Goal: Find contact information: Find contact information

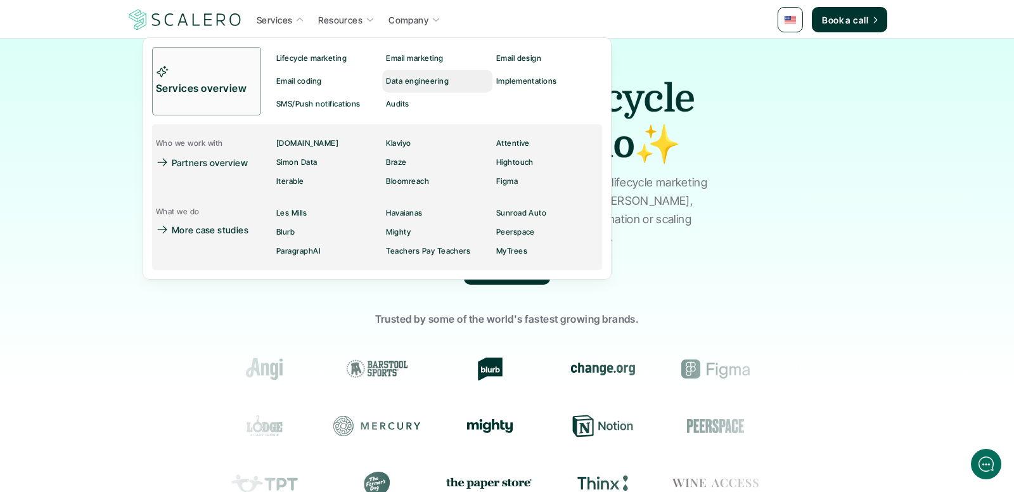
click at [437, 80] on p "Data engineering" at bounding box center [417, 81] width 63 height 9
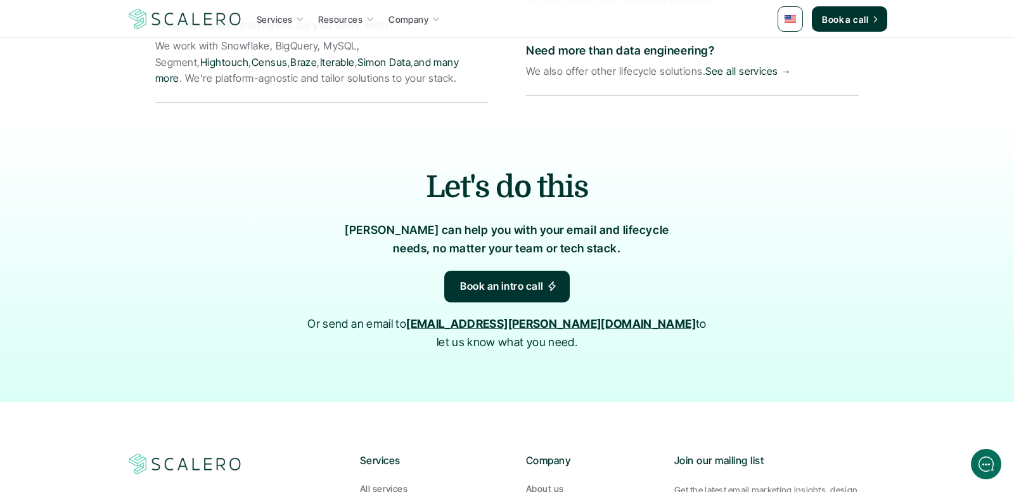
scroll to position [2844, 0]
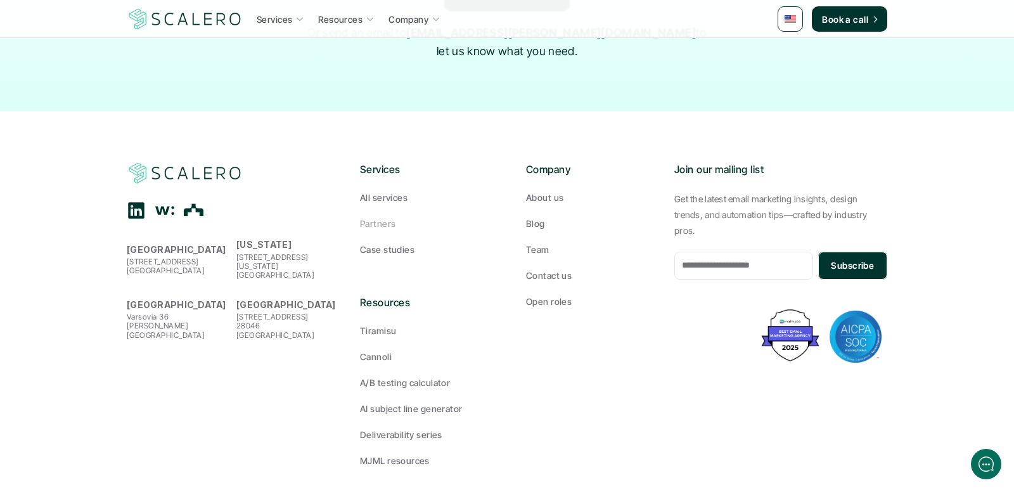
click at [386, 217] on p "Partners" at bounding box center [378, 223] width 36 height 13
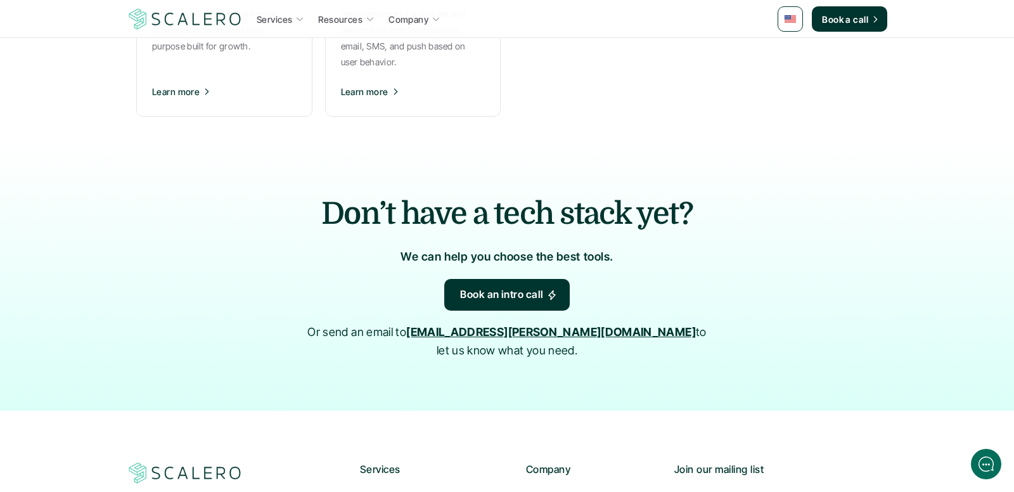
scroll to position [1576, 0]
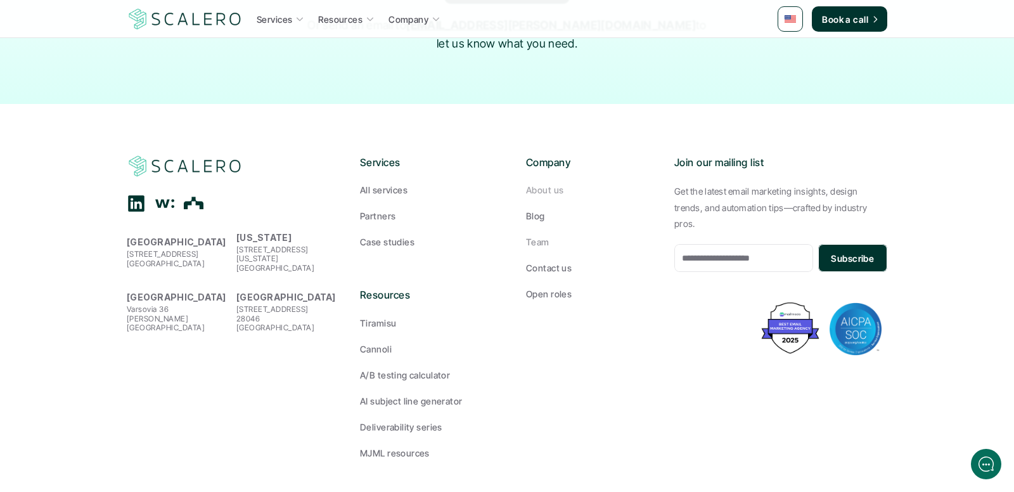
click at [540, 235] on p "Team" at bounding box center [537, 241] width 23 height 13
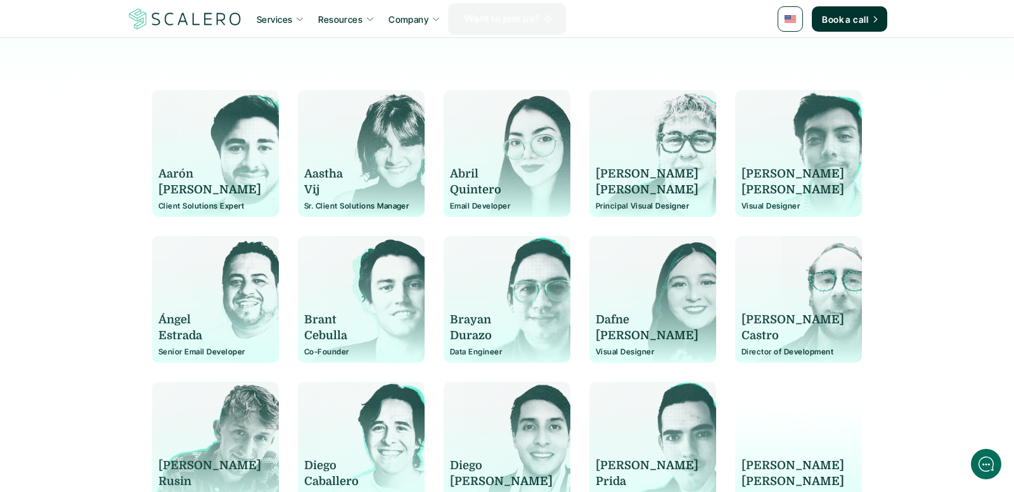
scroll to position [308, 0]
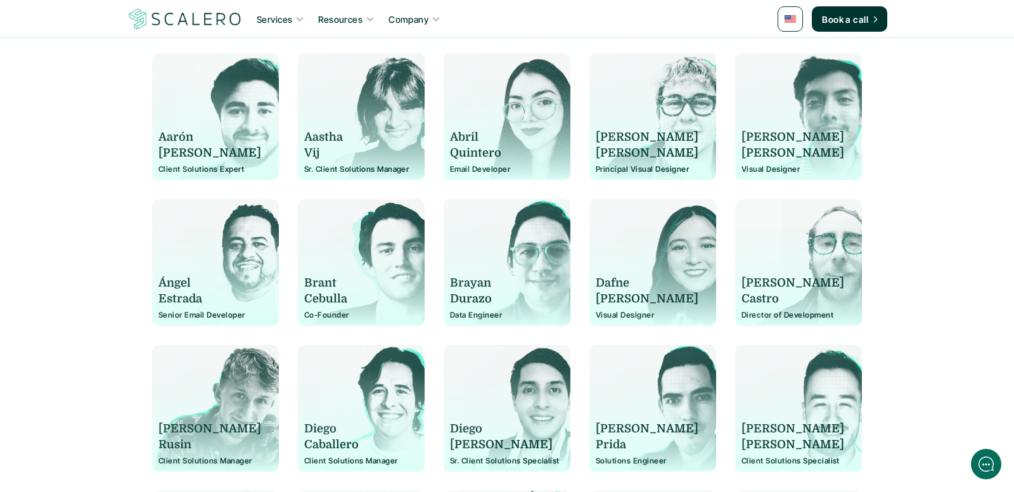
click at [178, 139] on p "Aarón" at bounding box center [210, 137] width 103 height 16
click at [171, 155] on p "Díaz" at bounding box center [210, 153] width 103 height 16
copy div "Aarón Díaz"
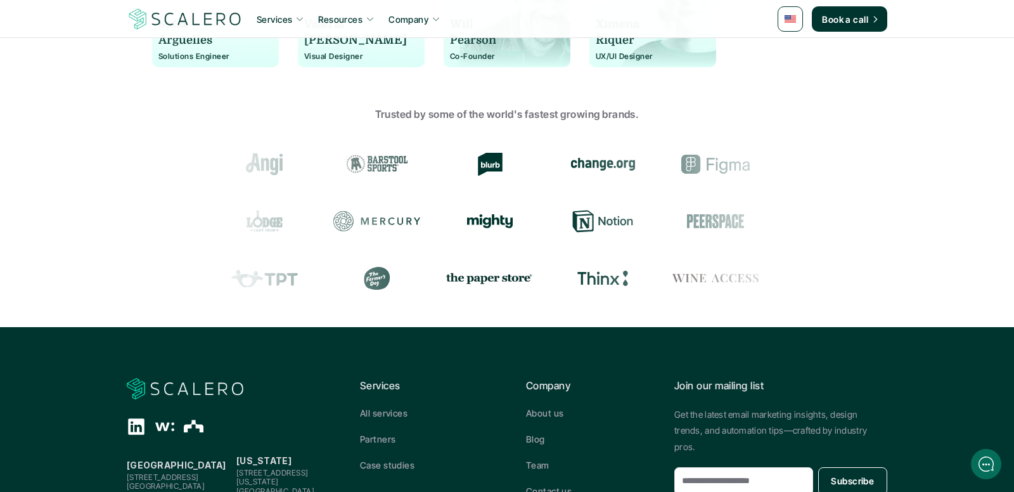
scroll to position [1538, 0]
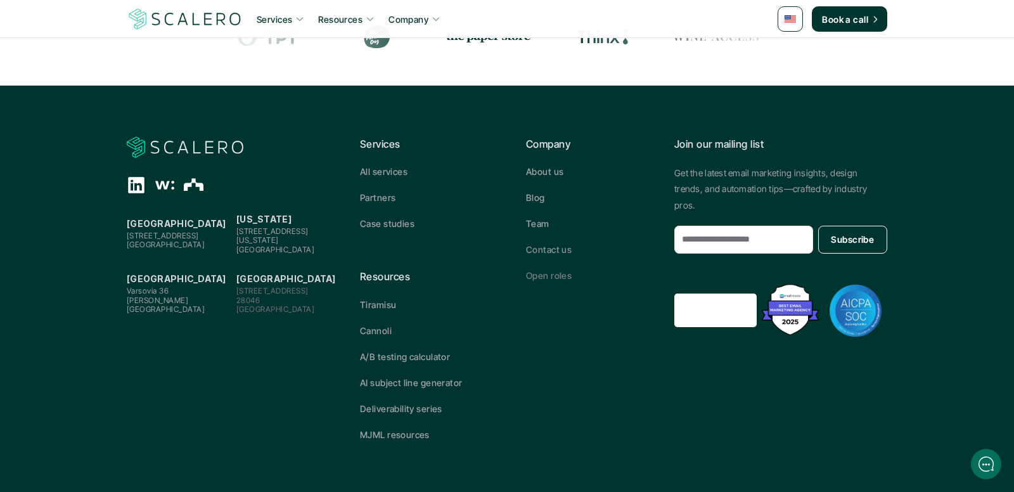
click at [541, 273] on p "Open roles" at bounding box center [549, 275] width 46 height 13
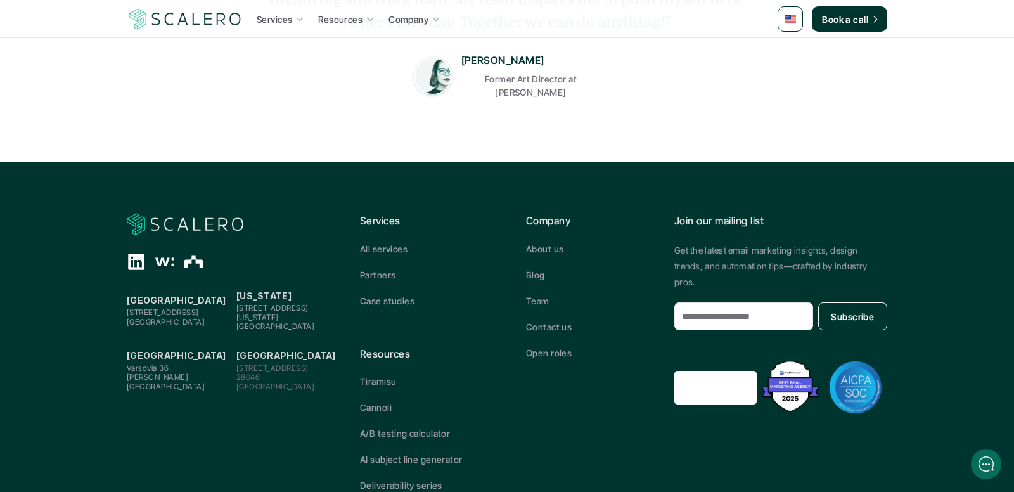
scroll to position [559, 0]
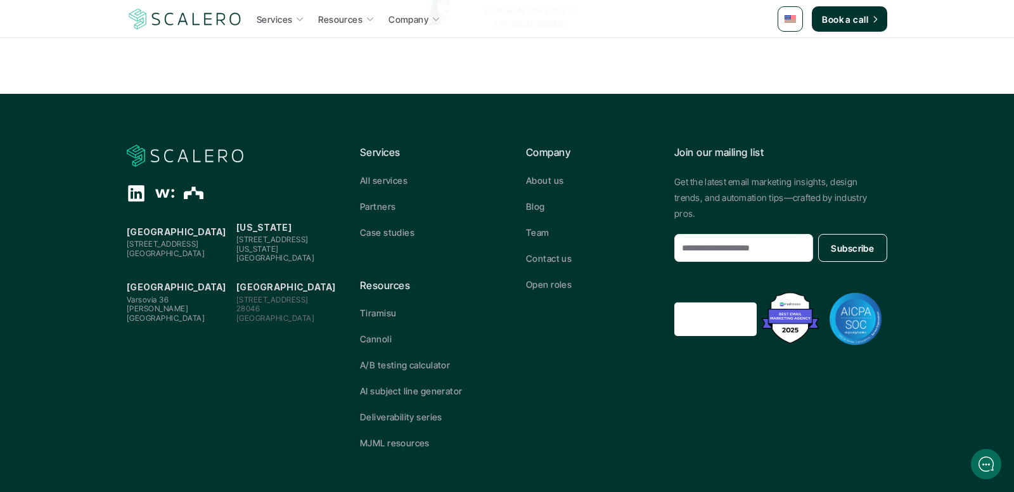
click at [547, 252] on p "Contact us" at bounding box center [549, 258] width 46 height 13
